Goal: Information Seeking & Learning: Learn about a topic

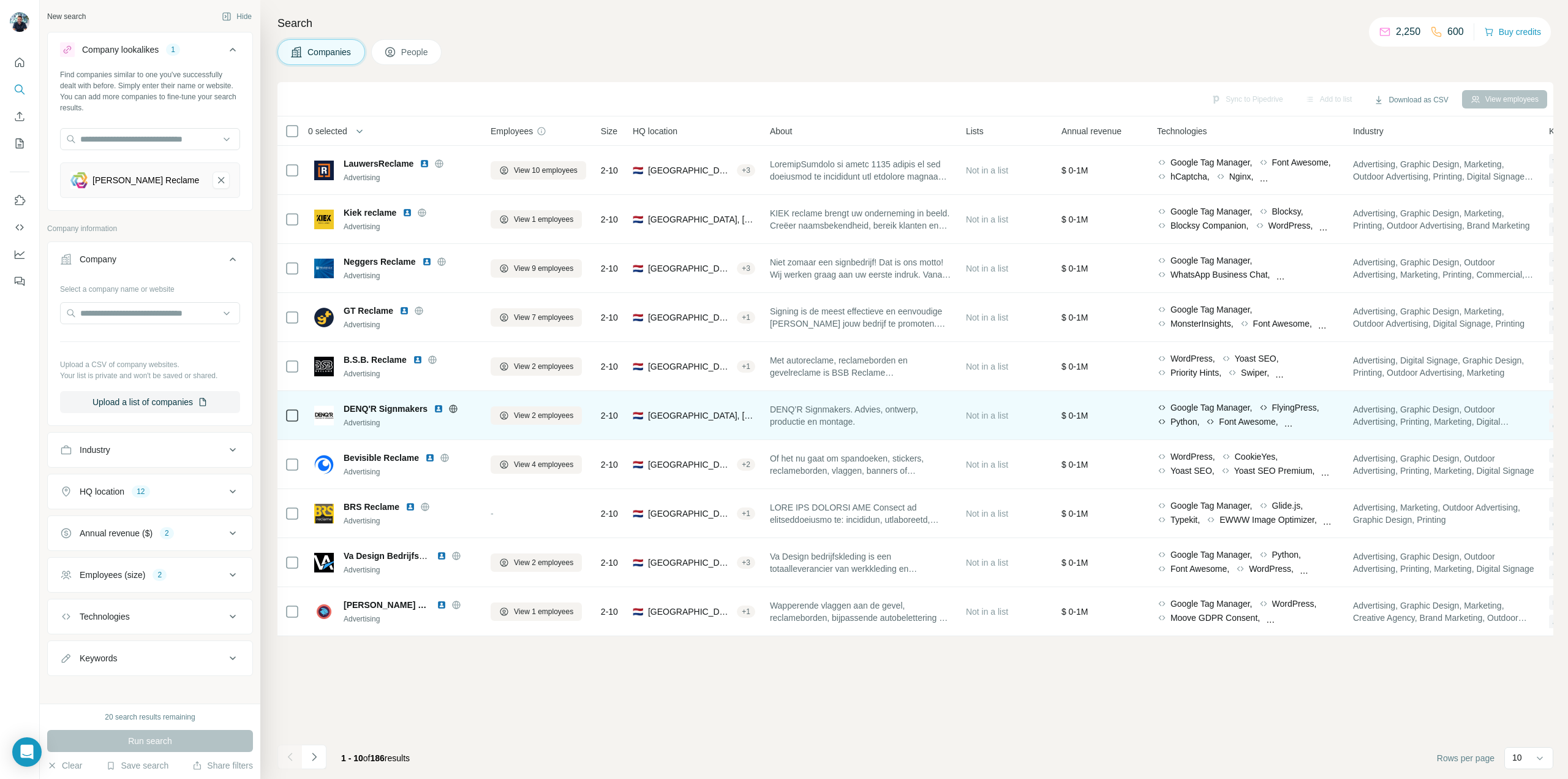
scroll to position [7, 0]
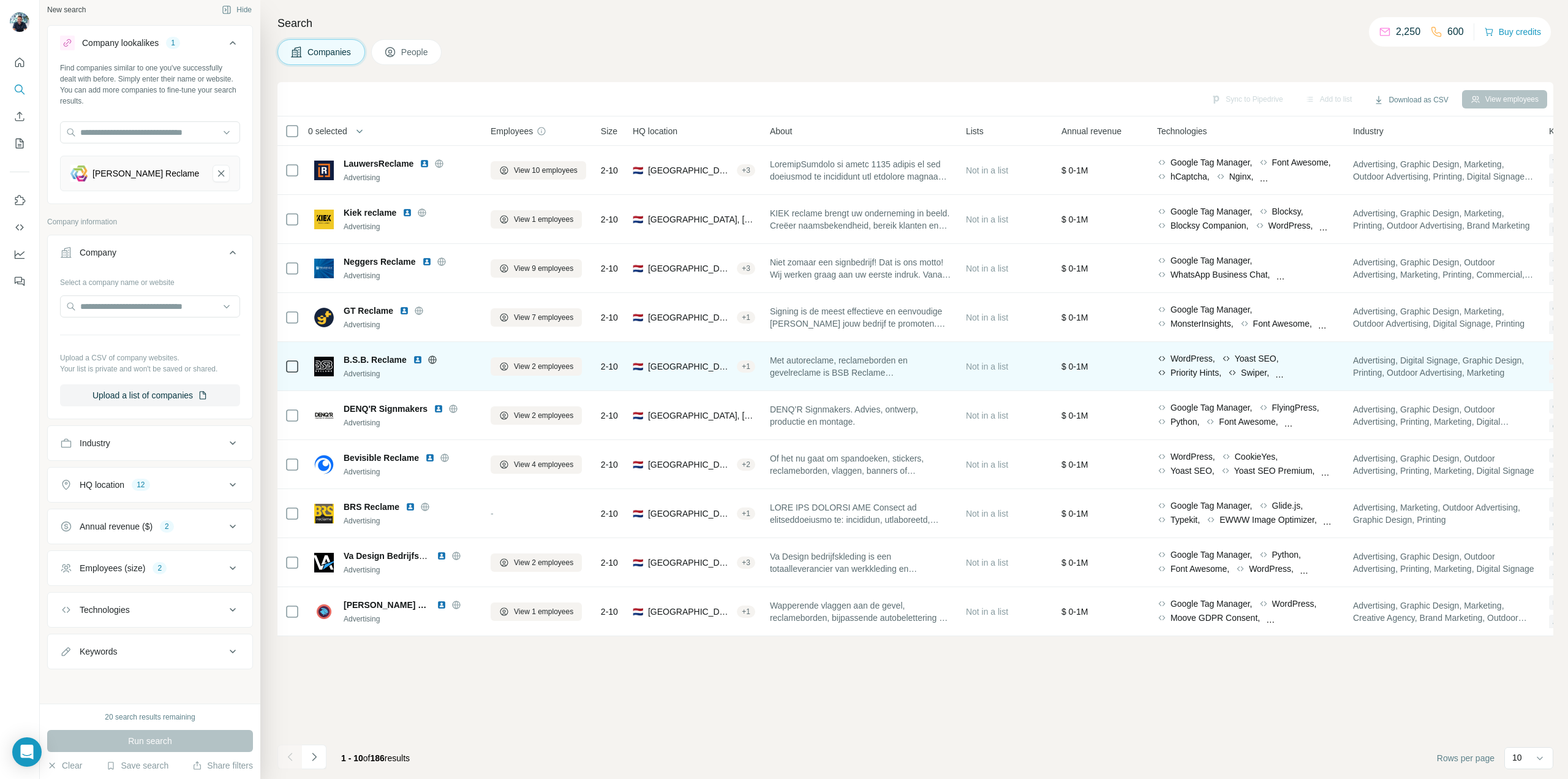
click at [432, 359] on icon at bounding box center [432, 359] width 8 height 1
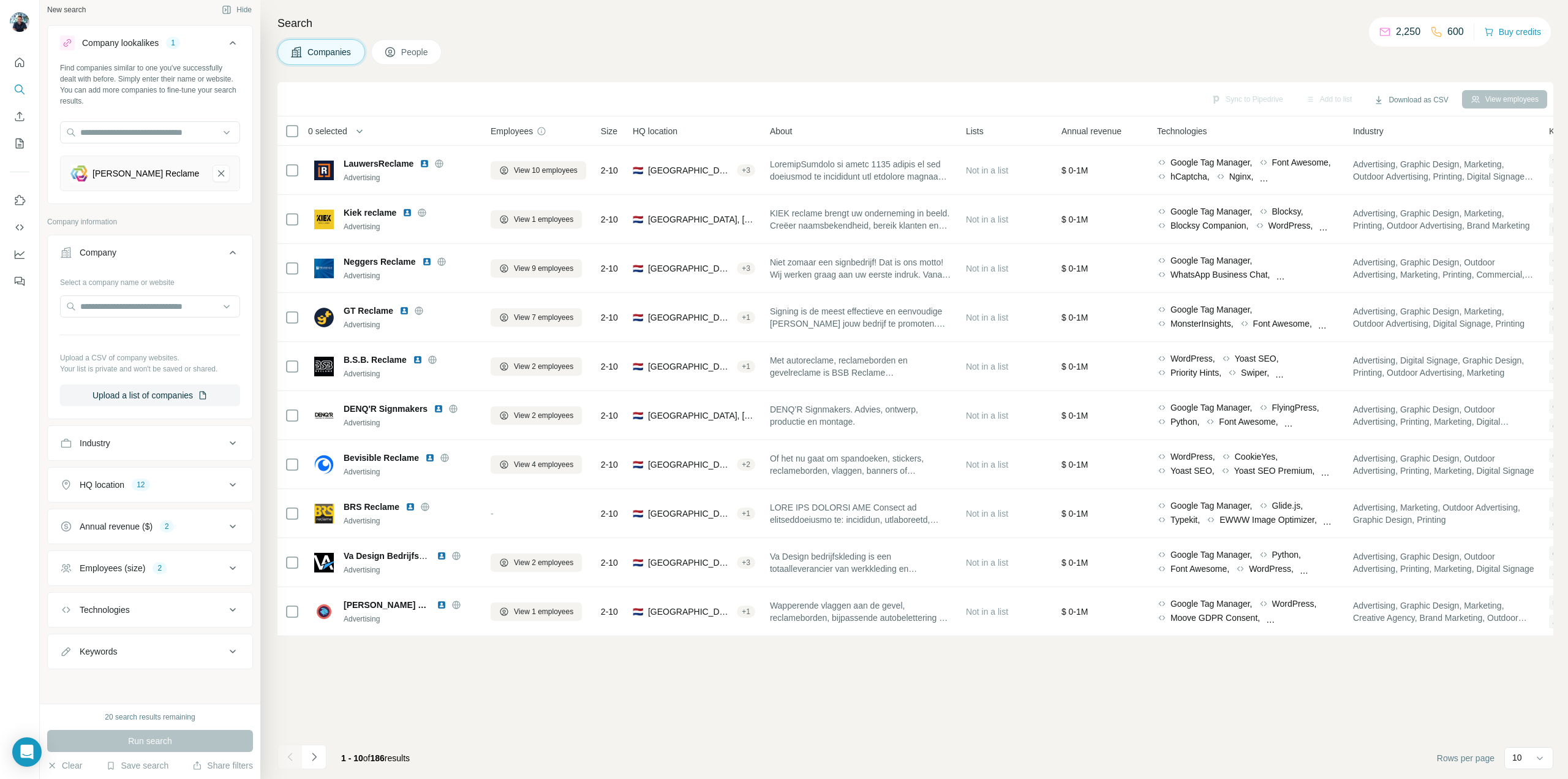
click at [226, 489] on icon at bounding box center [233, 484] width 15 height 15
click at [143, 586] on icon "button" at bounding box center [148, 585] width 10 height 10
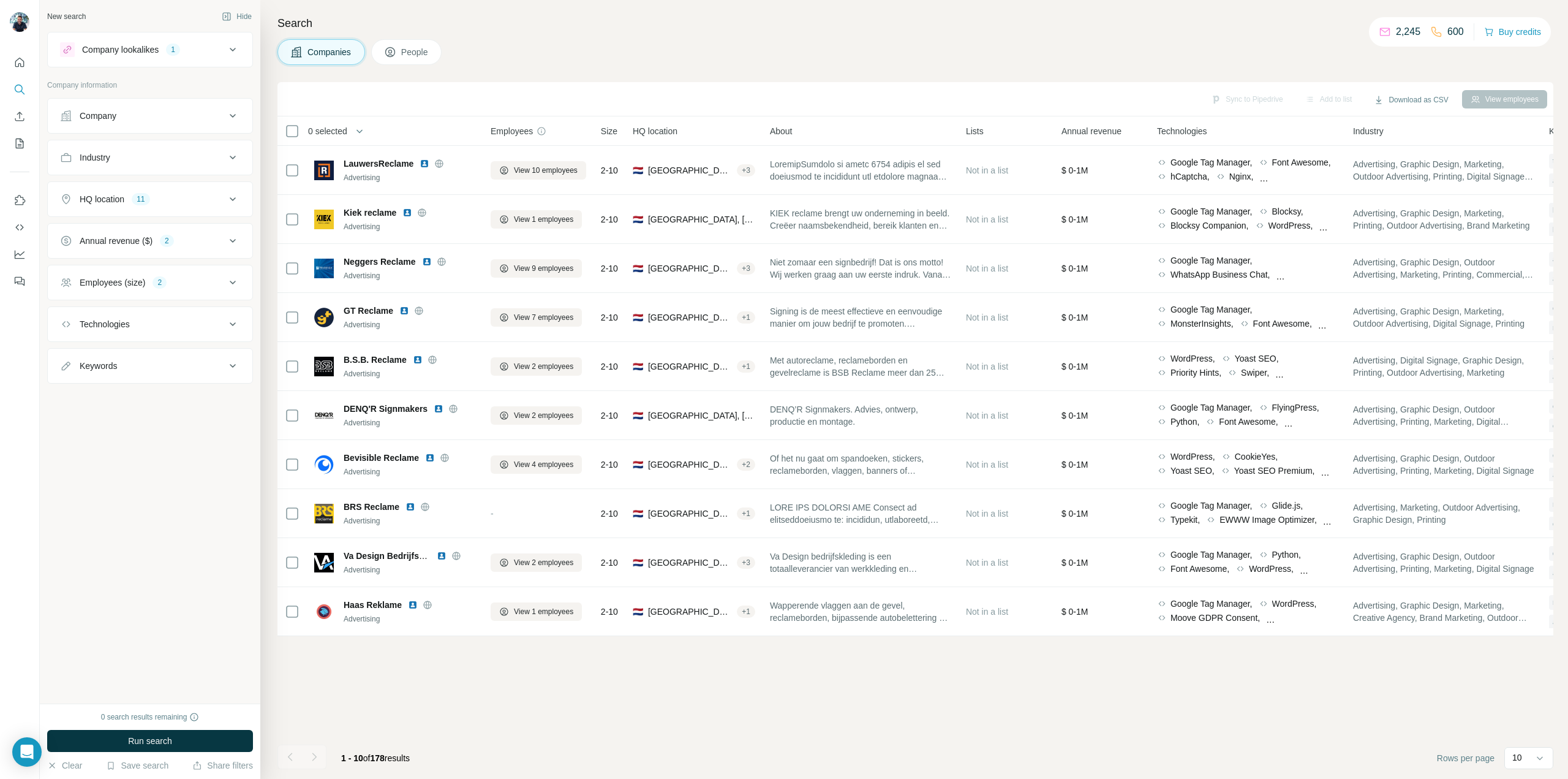
drag, startPoint x: 407, startPoint y: 680, endPoint x: 386, endPoint y: 682, distance: 21.1
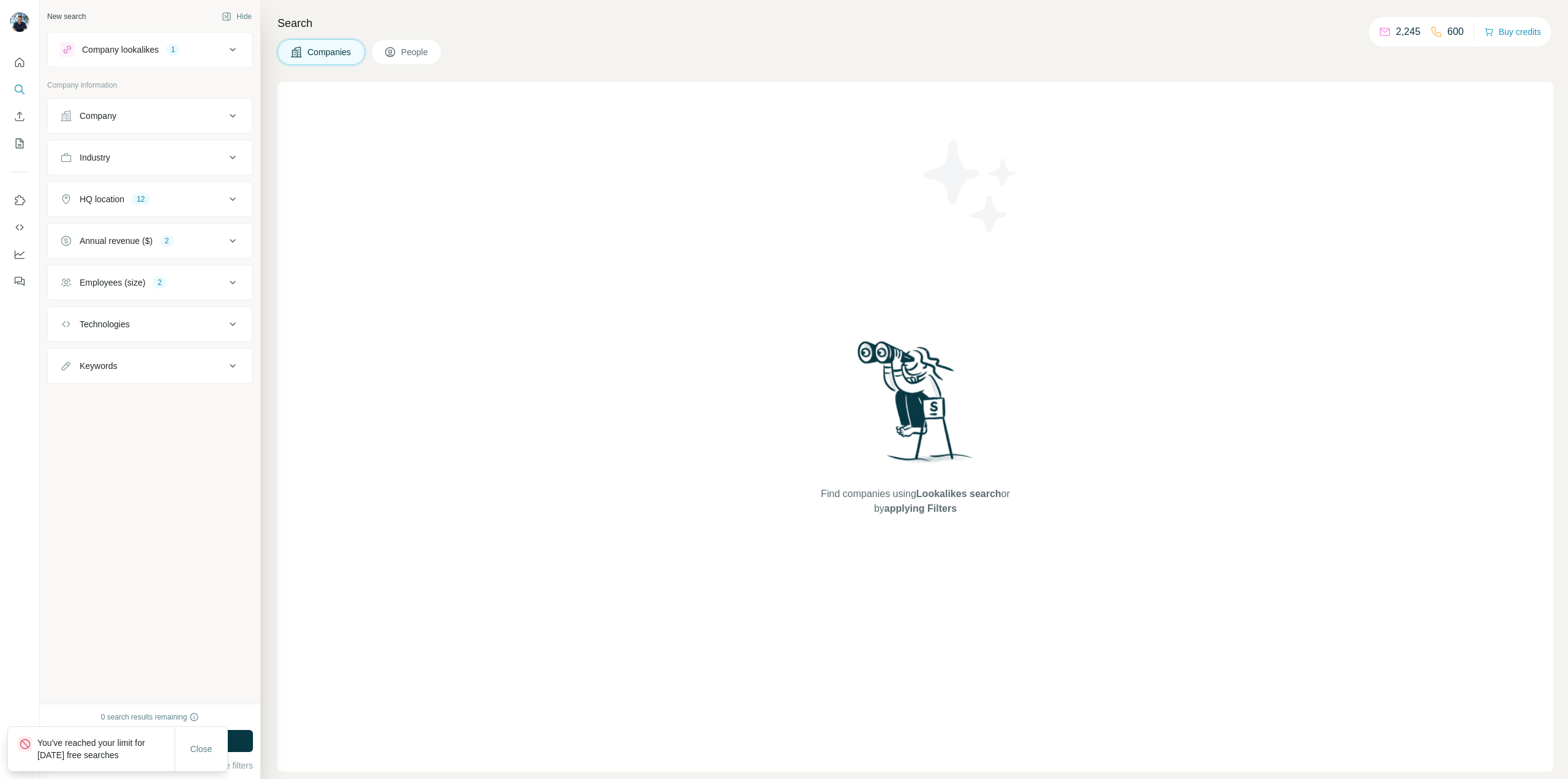
click at [100, 747] on p "You've reached your limit for [DATE] free searches" at bounding box center [106, 749] width 137 height 24
drag, startPoint x: 199, startPoint y: 747, endPoint x: 228, endPoint y: 728, distance: 34.7
click at [200, 747] on span "Close" at bounding box center [201, 749] width 22 height 13
